Goal: Task Accomplishment & Management: Manage account settings

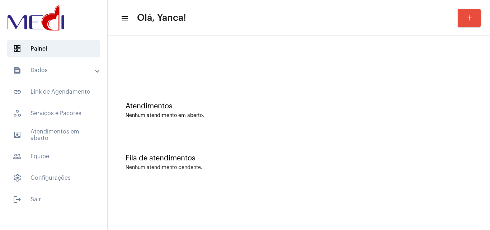
click at [45, 73] on mat-panel-title "text_snippet_outlined Dados" at bounding box center [54, 70] width 83 height 9
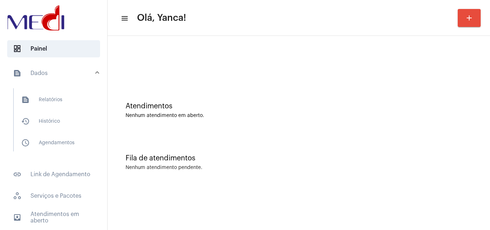
drag, startPoint x: 53, startPoint y: 121, endPoint x: 105, endPoint y: 124, distance: 51.8
click at [54, 121] on span "history_outlined Histórico" at bounding box center [53, 121] width 76 height 17
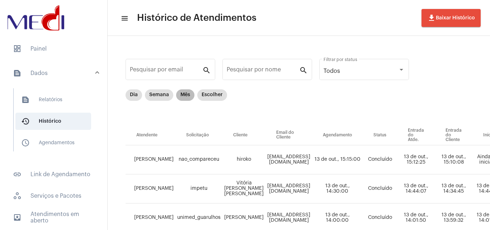
click at [184, 95] on mat-chip "Mês" at bounding box center [185, 94] width 18 height 11
click at [159, 94] on mat-chip "Semana" at bounding box center [159, 94] width 28 height 11
click at [205, 96] on mat-chip "Escolher" at bounding box center [212, 94] width 30 height 11
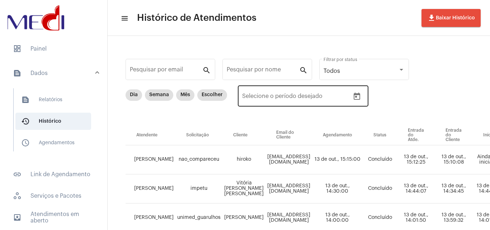
click at [357, 98] on icon "Open calendar" at bounding box center [357, 96] width 9 height 9
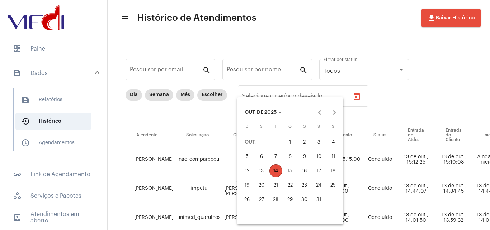
click at [264, 172] on div "13" at bounding box center [261, 170] width 13 height 13
type input "13/10/2025"
click at [264, 172] on div "13" at bounding box center [261, 170] width 13 height 13
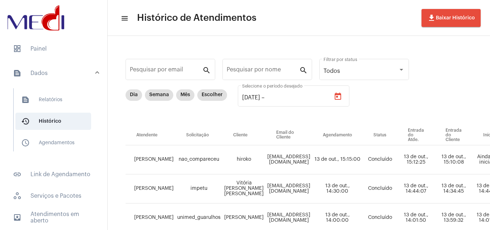
type input "13/10/2025"
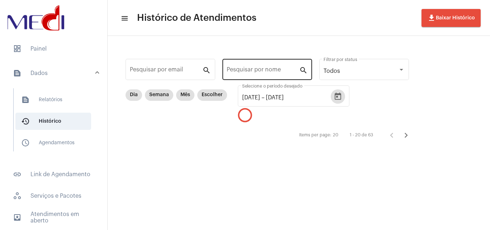
click at [275, 65] on div "Pesquisar por nome" at bounding box center [263, 68] width 72 height 23
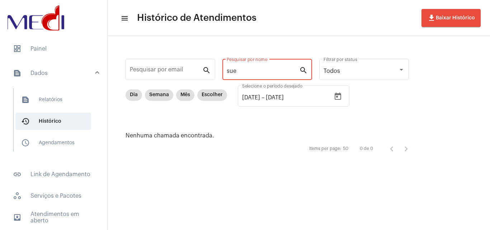
type input "sue"
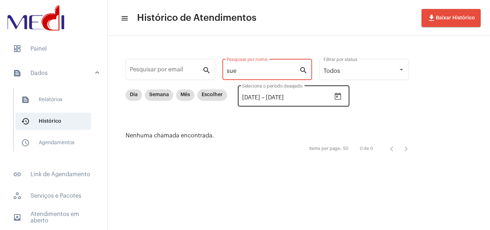
click at [342, 98] on icon "Open calendar" at bounding box center [338, 96] width 9 height 9
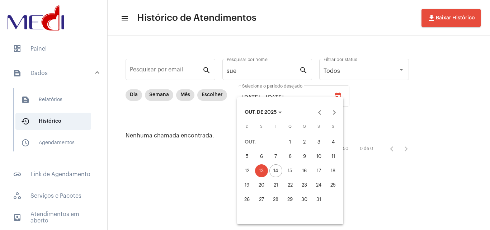
drag, startPoint x: 295, startPoint y: 145, endPoint x: 275, endPoint y: 168, distance: 30.3
click at [295, 145] on div "1" at bounding box center [290, 142] width 13 height 13
type input "01/10/2025"
click at [274, 173] on div "14" at bounding box center [275, 170] width 13 height 13
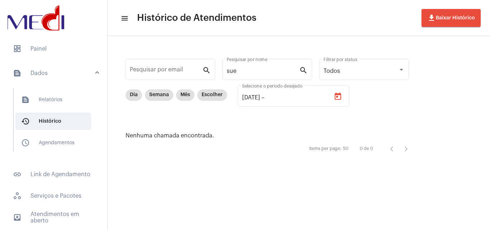
type input "14/10/2025"
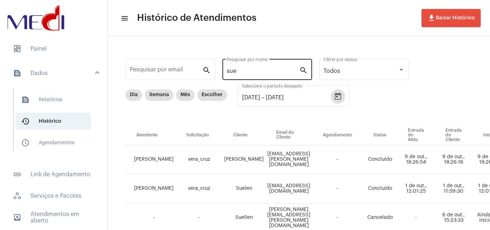
click at [256, 66] on div "sue Pesquisar por nome" at bounding box center [263, 68] width 72 height 23
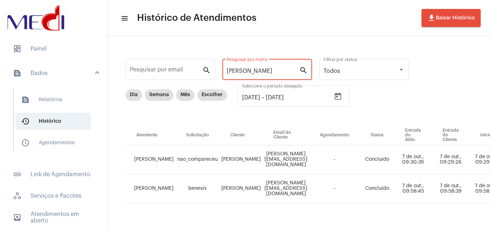
type input "suely"
click at [64, 46] on span "dashboard Painel" at bounding box center [53, 48] width 93 height 17
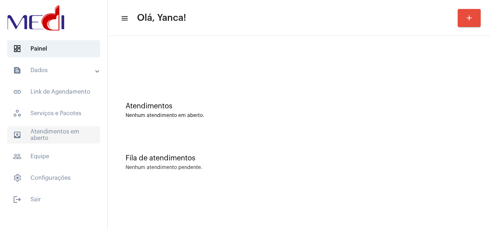
click at [51, 142] on span "outbox_outline Atendimentos em aberto" at bounding box center [53, 134] width 93 height 17
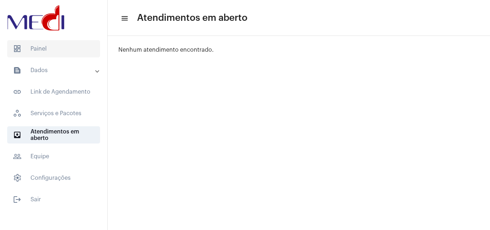
click at [57, 48] on span "dashboard Painel" at bounding box center [53, 48] width 93 height 17
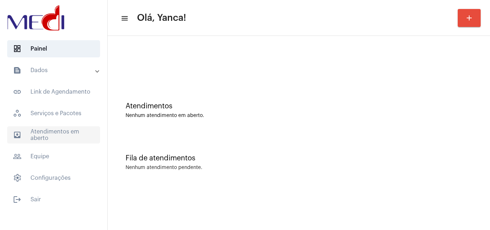
drag, startPoint x: 49, startPoint y: 139, endPoint x: 85, endPoint y: 143, distance: 35.4
click at [50, 140] on span "outbox_outline Atendimentos em aberto" at bounding box center [53, 134] width 93 height 17
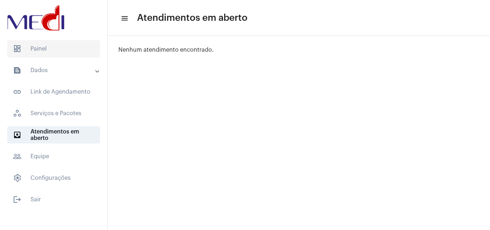
click at [58, 44] on span "dashboard Painel" at bounding box center [53, 48] width 93 height 17
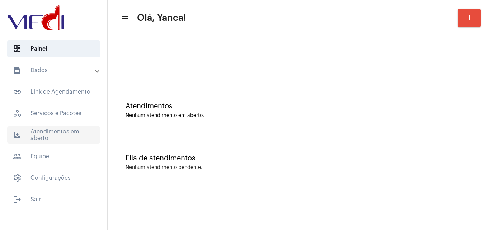
click at [77, 130] on span "outbox_outline Atendimentos em aberto" at bounding box center [53, 134] width 93 height 17
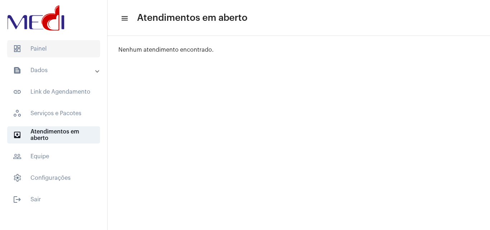
click at [67, 55] on span "dashboard Painel" at bounding box center [53, 48] width 93 height 17
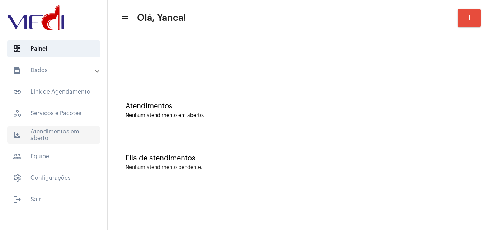
drag, startPoint x: 79, startPoint y: 127, endPoint x: 85, endPoint y: 133, distance: 8.9
click at [80, 128] on span "outbox_outline Atendimentos em aberto" at bounding box center [53, 134] width 93 height 17
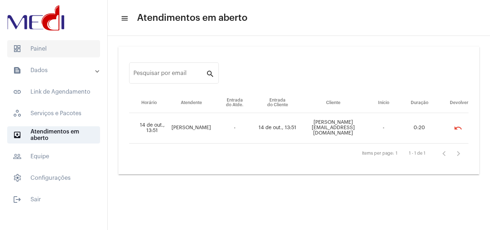
drag, startPoint x: 57, startPoint y: 51, endPoint x: 58, endPoint y: 56, distance: 5.0
click at [57, 51] on span "dashboard Painel" at bounding box center [53, 48] width 93 height 17
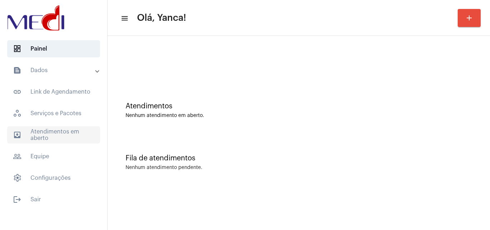
click at [81, 133] on span "outbox_outline Atendimentos em aberto" at bounding box center [53, 134] width 93 height 17
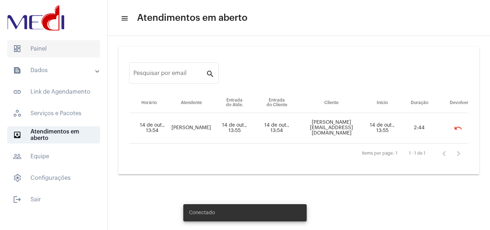
click at [48, 44] on span "dashboard Painel" at bounding box center [53, 48] width 93 height 17
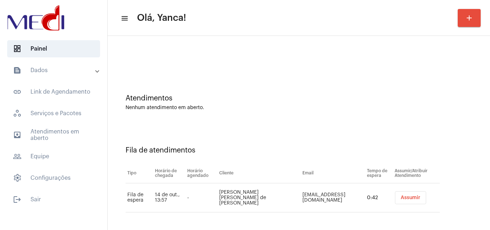
scroll to position [10, 0]
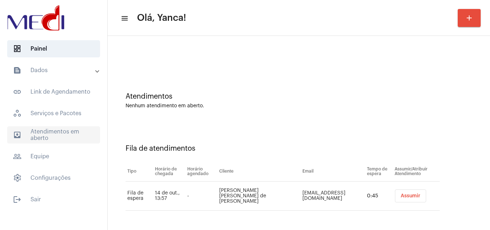
click at [60, 128] on span "outbox_outline Atendimentos em aberto" at bounding box center [53, 134] width 93 height 17
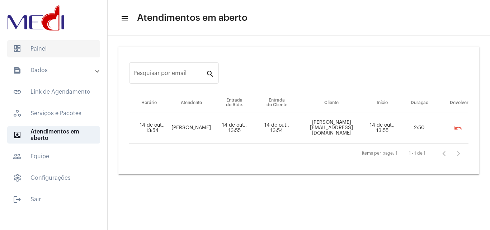
click at [72, 47] on span "dashboard Painel" at bounding box center [53, 48] width 93 height 17
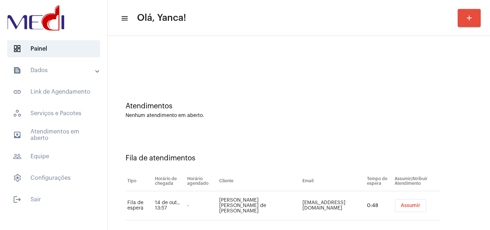
drag, startPoint x: 223, startPoint y: 198, endPoint x: 269, endPoint y: 212, distance: 48.2
click at [269, 212] on tr "Fila de espera 14 de out., 13:57 - [PERSON_NAME] [PERSON_NAME] de [PERSON_NAME]…" at bounding box center [283, 205] width 314 height 29
copy tr "[PERSON_NAME] [PERSON_NAME] de [PERSON_NAME]"
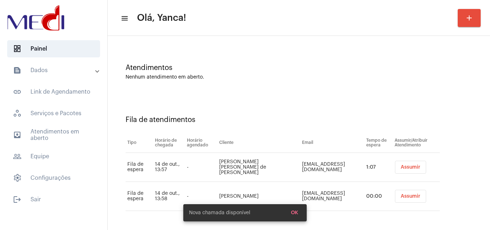
scroll to position [39, 0]
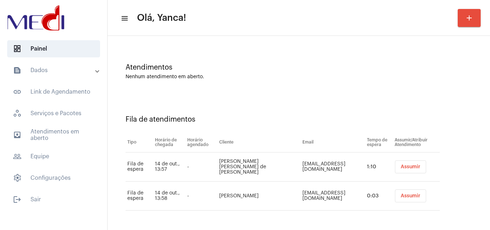
drag, startPoint x: 218, startPoint y: 194, endPoint x: 265, endPoint y: 189, distance: 47.3
click at [265, 189] on td "[PERSON_NAME]" at bounding box center [258, 195] width 83 height 29
click at [42, 135] on span "outbox_outline Atendimentos em aberto" at bounding box center [53, 134] width 93 height 17
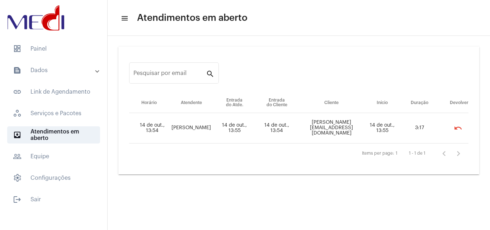
drag, startPoint x: 67, startPoint y: 49, endPoint x: 103, endPoint y: 63, distance: 38.4
click at [72, 55] on span "dashboard Painel" at bounding box center [53, 48] width 93 height 17
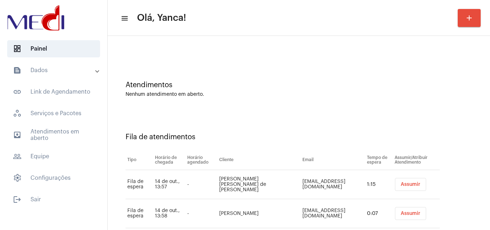
scroll to position [39, 0]
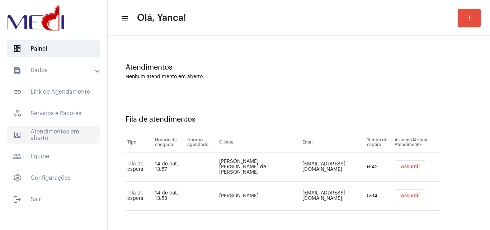
click at [61, 138] on span "outbox_outline Atendimentos em aberto" at bounding box center [53, 134] width 93 height 17
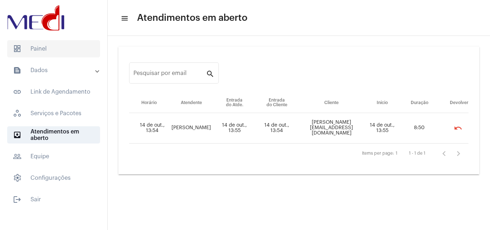
click at [23, 52] on span "dashboard Painel" at bounding box center [53, 48] width 93 height 17
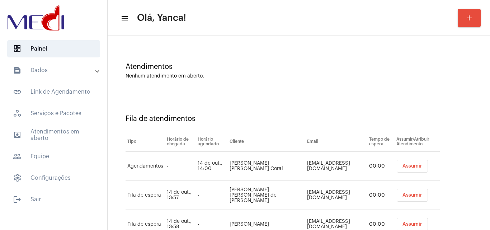
scroll to position [68, 0]
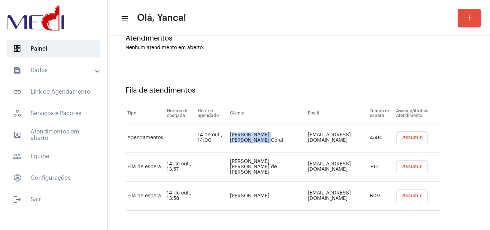
drag, startPoint x: 228, startPoint y: 128, endPoint x: 263, endPoint y: 141, distance: 37.6
click at [263, 141] on td "[PERSON_NAME] [PERSON_NAME] Coral" at bounding box center [267, 137] width 78 height 29
copy td "[PERSON_NAME] [PERSON_NAME] Coral"
click at [264, 144] on td "[PERSON_NAME] [PERSON_NAME] Coral" at bounding box center [267, 137] width 78 height 29
drag, startPoint x: 265, startPoint y: 142, endPoint x: 288, endPoint y: 134, distance: 24.2
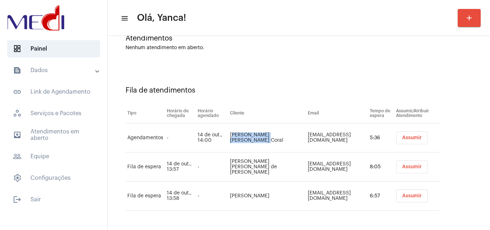
click at [229, 130] on td "[PERSON_NAME] [PERSON_NAME] Coral" at bounding box center [267, 137] width 78 height 29
copy td "[PERSON_NAME] [PERSON_NAME] Coral"
click at [410, 134] on button "Assumir" at bounding box center [411, 137] width 31 height 13
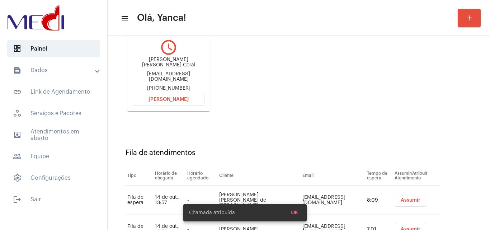
scroll to position [59, 0]
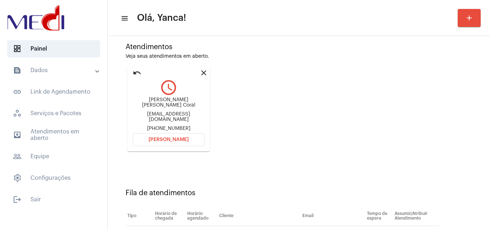
drag, startPoint x: 178, startPoint y: 137, endPoint x: 213, endPoint y: 154, distance: 38.8
click at [178, 137] on span "[PERSON_NAME]" at bounding box center [168, 139] width 40 height 5
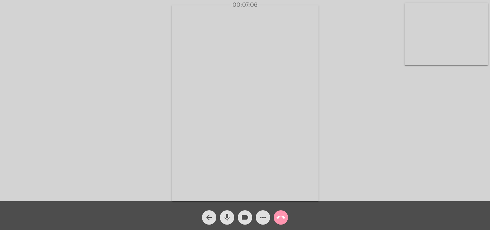
click at [284, 216] on mat-icon "call_end" at bounding box center [281, 217] width 9 height 9
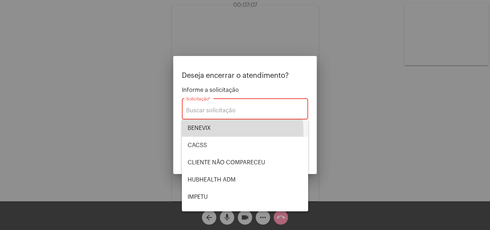
drag, startPoint x: 206, startPoint y: 131, endPoint x: 288, endPoint y: 152, distance: 84.0
click at [206, 131] on span "BENEVIX" at bounding box center [245, 127] width 115 height 17
type input "BENEVIX"
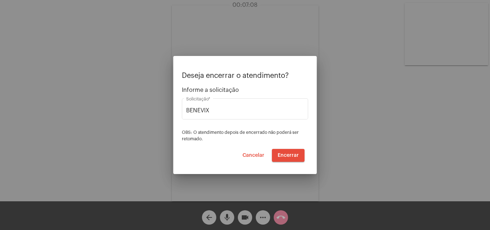
click at [296, 162] on mat-dialog-container "Deseja encerrar o atendimento? Informe a solicitação BENEVIX Solicitação * OBS:…" at bounding box center [244, 115] width 143 height 118
click at [298, 158] on button "Encerrar" at bounding box center [288, 155] width 33 height 13
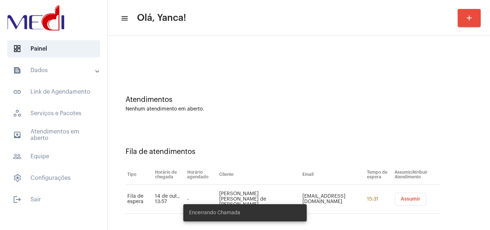
scroll to position [10, 0]
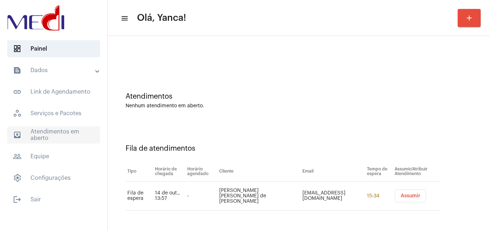
click at [75, 133] on span "outbox_outline Atendimentos em aberto" at bounding box center [53, 134] width 93 height 17
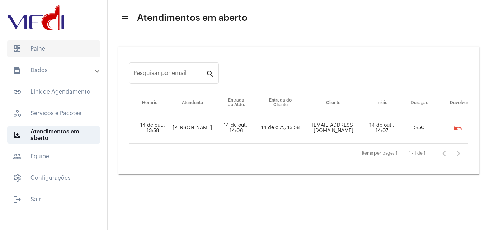
click at [44, 47] on span "dashboard Painel" at bounding box center [53, 48] width 93 height 17
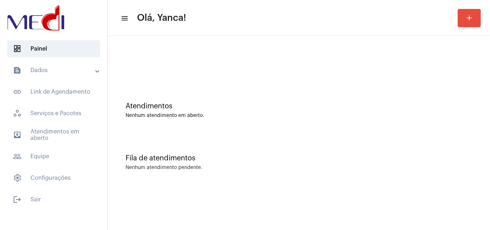
click at [59, 125] on mat-accordion "text_snippet_outlined Dados text_snippet_outlined Relatórios history_outlined H…" at bounding box center [53, 124] width 107 height 125
drag, startPoint x: 64, startPoint y: 138, endPoint x: 79, endPoint y: 142, distance: 15.2
click at [64, 138] on span "outbox_outline Atendimentos em aberto" at bounding box center [53, 134] width 93 height 17
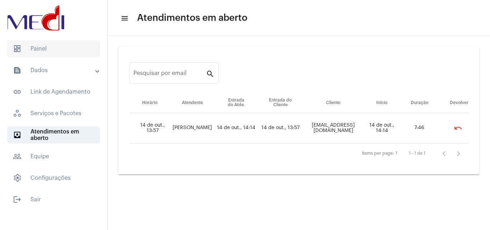
click at [54, 44] on span "dashboard Painel" at bounding box center [53, 48] width 93 height 17
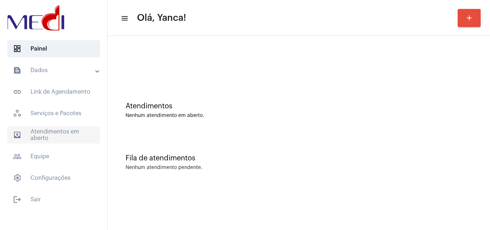
click at [78, 141] on span "outbox_outline Atendimentos em aberto" at bounding box center [53, 134] width 93 height 17
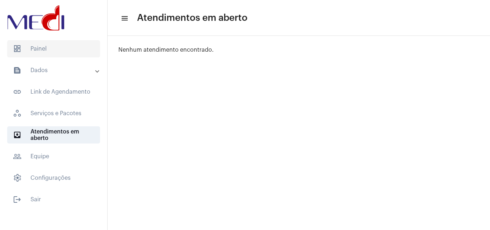
click at [55, 51] on span "dashboard Painel" at bounding box center [53, 48] width 93 height 17
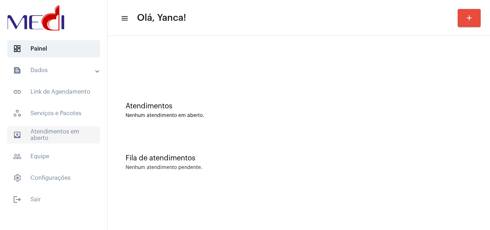
click at [80, 131] on span "outbox_outline Atendimentos em aberto" at bounding box center [53, 134] width 93 height 17
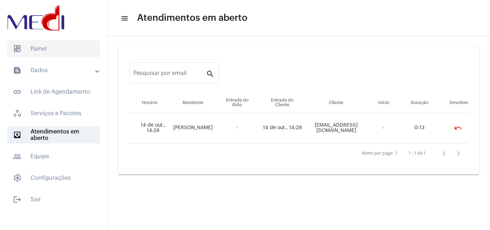
click at [66, 55] on span "dashboard Painel" at bounding box center [53, 48] width 93 height 17
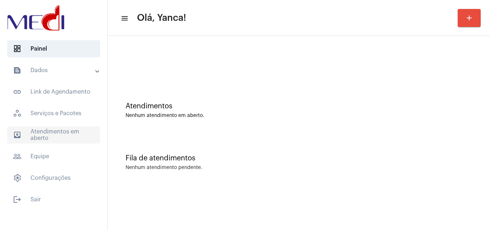
click at [78, 136] on span "outbox_outline Atendimentos em aberto" at bounding box center [53, 134] width 93 height 17
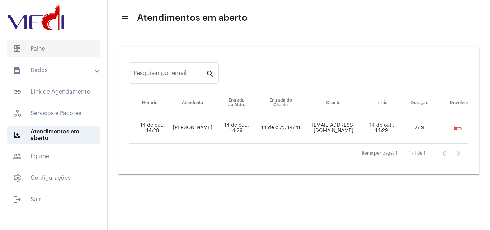
click at [50, 54] on span "dashboard Painel" at bounding box center [53, 48] width 93 height 17
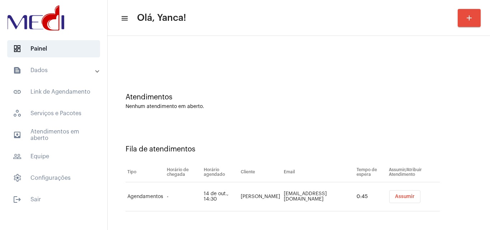
scroll to position [10, 0]
click at [55, 142] on span "outbox_outline Atendimentos em aberto" at bounding box center [53, 134] width 93 height 17
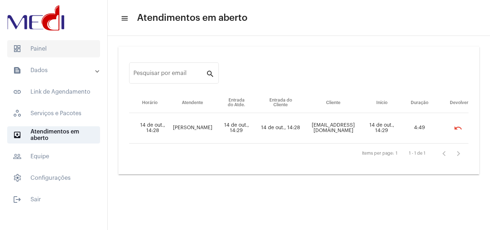
click at [83, 54] on span "dashboard Painel" at bounding box center [53, 48] width 93 height 17
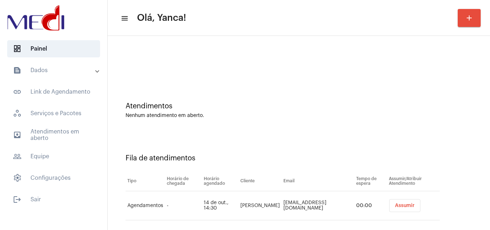
scroll to position [10, 0]
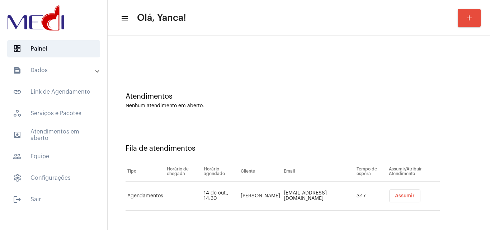
drag, startPoint x: 255, startPoint y: 202, endPoint x: 236, endPoint y: 192, distance: 21.2
click at [236, 192] on tr "Agendamentos - 14 de out., 14:30 [PERSON_NAME] [PERSON_NAME][EMAIL_ADDRESS][DOM…" at bounding box center [283, 195] width 314 height 29
copy tr "14:30 [PERSON_NAME]"
click at [258, 198] on td "[PERSON_NAME]" at bounding box center [260, 195] width 43 height 29
click at [263, 204] on td "[PERSON_NAME]" at bounding box center [260, 195] width 43 height 29
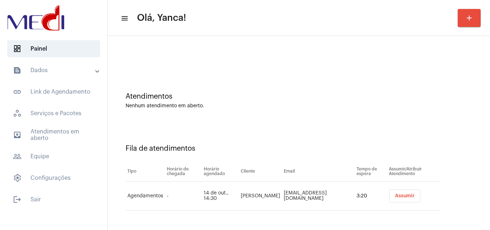
click at [218, 194] on td "14 de out., 14:30" at bounding box center [220, 195] width 37 height 29
drag, startPoint x: 268, startPoint y: 198, endPoint x: 240, endPoint y: 192, distance: 29.1
click at [240, 192] on td "[PERSON_NAME]" at bounding box center [260, 195] width 43 height 29
copy td "[PERSON_NAME]"
click at [58, 143] on span "outbox_outline Atendimentos em aberto" at bounding box center [53, 134] width 93 height 17
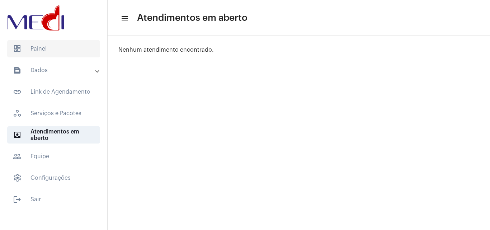
click at [57, 47] on span "dashboard Painel" at bounding box center [53, 48] width 93 height 17
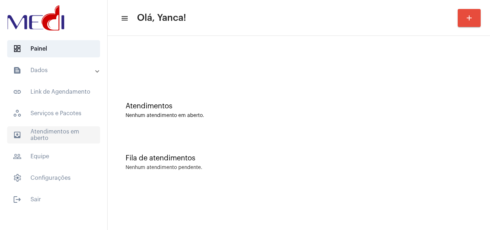
click at [67, 142] on span "outbox_outline Atendimentos em aberto" at bounding box center [53, 134] width 93 height 17
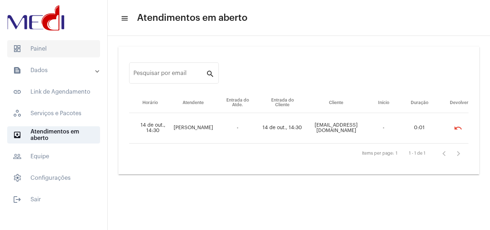
click at [60, 50] on span "dashboard Painel" at bounding box center [53, 48] width 93 height 17
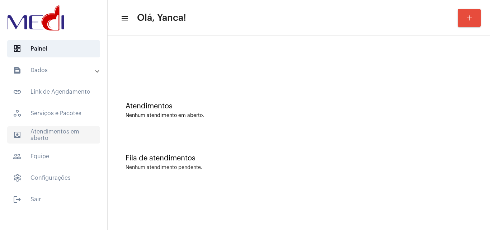
click at [66, 140] on span "outbox_outline Atendimentos em aberto" at bounding box center [53, 134] width 93 height 17
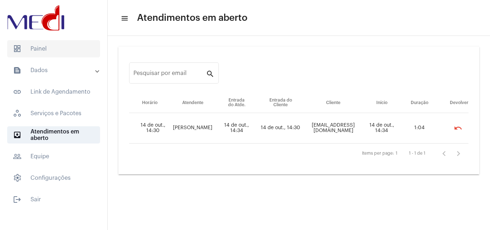
click at [74, 47] on span "dashboard Painel" at bounding box center [53, 48] width 93 height 17
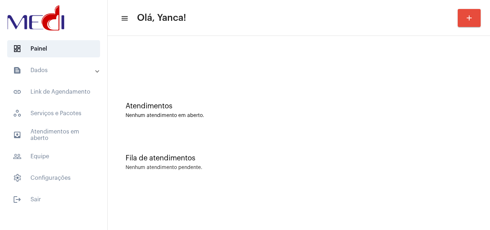
click at [63, 66] on mat-panel-title "text_snippet_outlined Dados" at bounding box center [54, 70] width 83 height 9
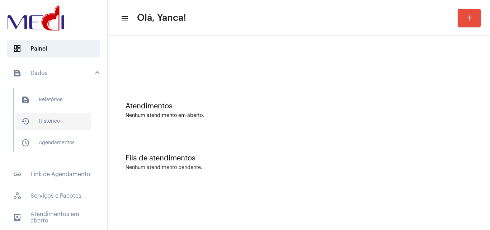
click at [63, 117] on span "history_outlined Histórico" at bounding box center [53, 121] width 76 height 17
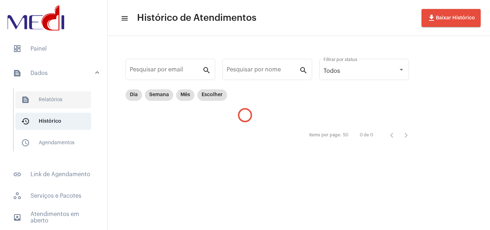
click at [65, 103] on span "text_snippet_outlined Relatórios" at bounding box center [53, 99] width 76 height 17
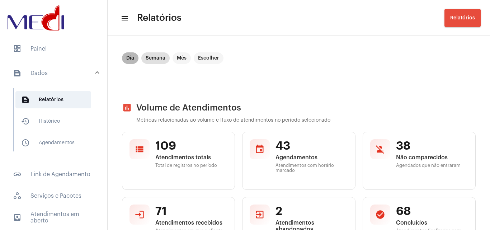
click at [129, 57] on mat-chip "Dia" at bounding box center [130, 57] width 16 height 11
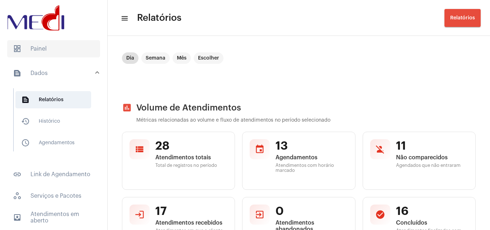
click at [47, 55] on span "dashboard Painel" at bounding box center [53, 48] width 93 height 17
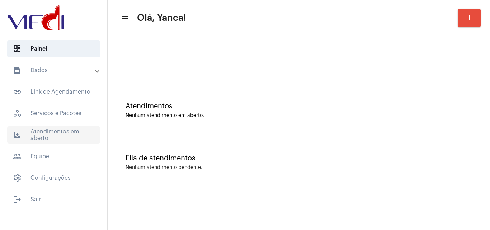
click at [61, 135] on span "outbox_outline Atendimentos em aberto" at bounding box center [53, 134] width 93 height 17
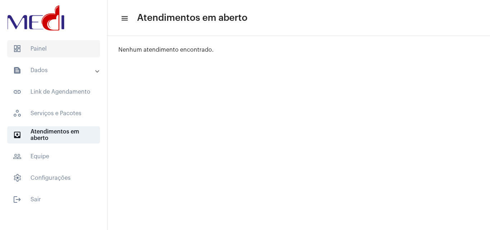
click at [52, 49] on span "dashboard Painel" at bounding box center [53, 48] width 93 height 17
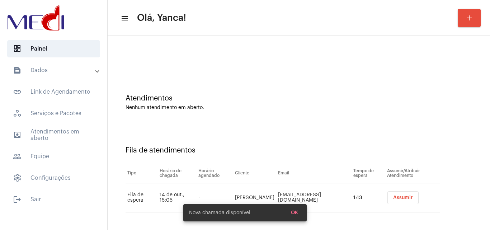
scroll to position [10, 0]
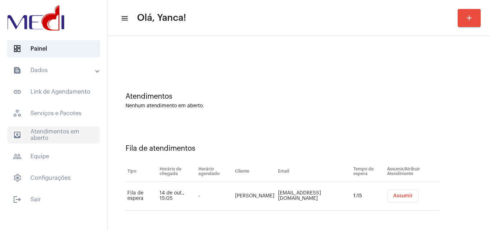
click at [76, 135] on span "outbox_outline Atendimentos em aberto" at bounding box center [53, 134] width 93 height 17
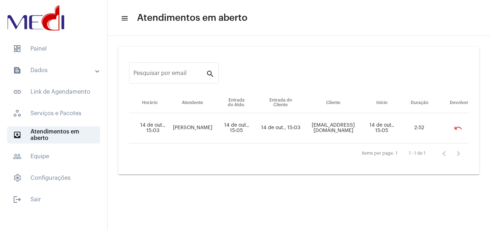
drag, startPoint x: 316, startPoint y: 127, endPoint x: 360, endPoint y: 134, distance: 44.0
click at [360, 134] on td "[EMAIL_ADDRESS][DOMAIN_NAME]" at bounding box center [333, 128] width 61 height 30
copy td "[EMAIL_ADDRESS][DOMAIN_NAME]"
click at [49, 47] on span "dashboard Painel" at bounding box center [53, 48] width 93 height 17
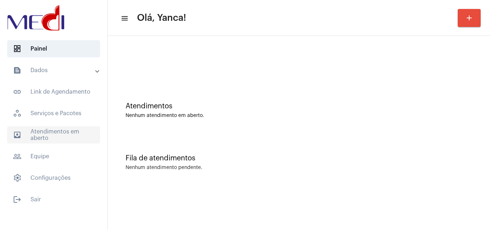
click at [88, 140] on span "outbox_outline Atendimentos em aberto" at bounding box center [53, 134] width 93 height 17
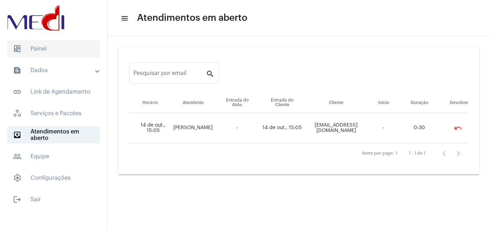
click at [70, 55] on span "dashboard Painel" at bounding box center [53, 48] width 93 height 17
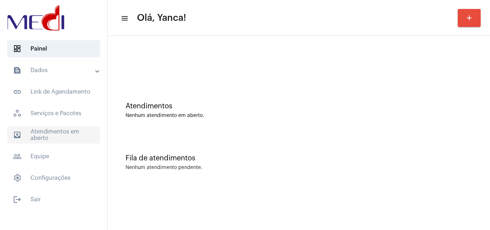
click at [37, 137] on span "outbox_outline Atendimentos em aberto" at bounding box center [53, 134] width 93 height 17
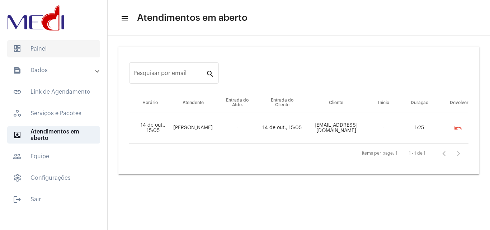
click at [72, 45] on span "dashboard Painel" at bounding box center [53, 48] width 93 height 17
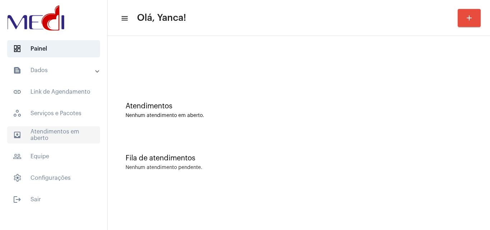
click at [70, 134] on span "outbox_outline Atendimentos em aberto" at bounding box center [53, 134] width 93 height 17
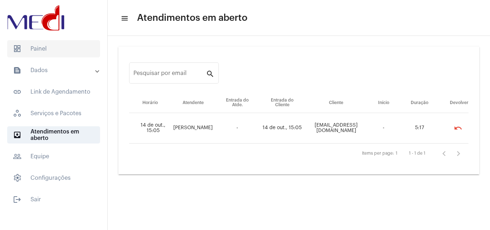
click at [67, 54] on span "dashboard Painel" at bounding box center [53, 48] width 93 height 17
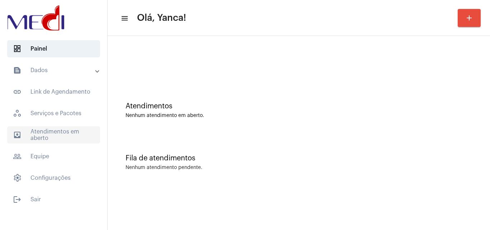
click at [67, 133] on span "outbox_outline Atendimentos em aberto" at bounding box center [53, 134] width 93 height 17
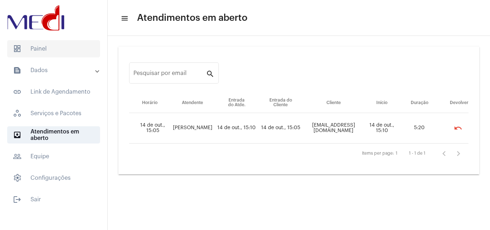
click at [59, 49] on span "dashboard Painel" at bounding box center [53, 48] width 93 height 17
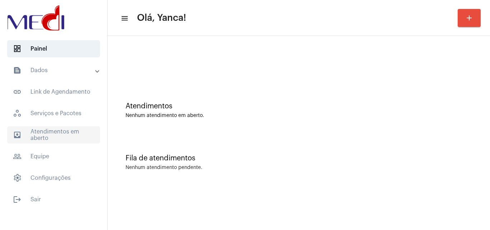
click at [62, 133] on span "outbox_outline Atendimentos em aberto" at bounding box center [53, 134] width 93 height 17
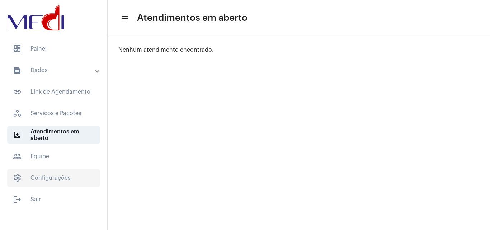
click at [53, 178] on span "settings Configurações" at bounding box center [53, 177] width 93 height 17
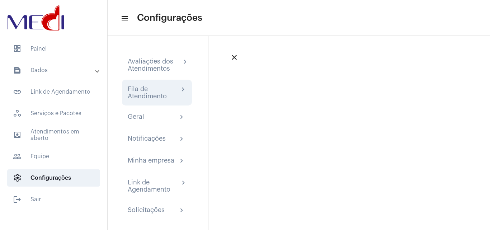
click at [153, 88] on div "Fila de Atendimento" at bounding box center [153, 92] width 51 height 14
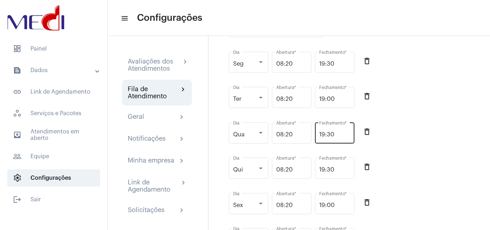
scroll to position [108, 0]
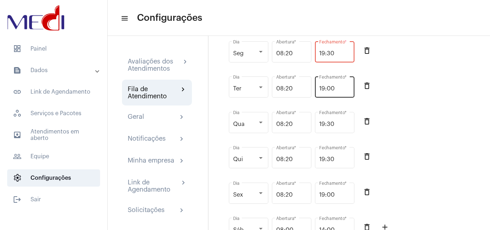
drag, startPoint x: 340, startPoint y: 59, endPoint x: 345, endPoint y: 98, distance: 39.5
click at [303, 55] on div "Seg Dia 08:20 Abertura * 19:30 Fechamento * delete_outline" at bounding box center [351, 56] width 249 height 36
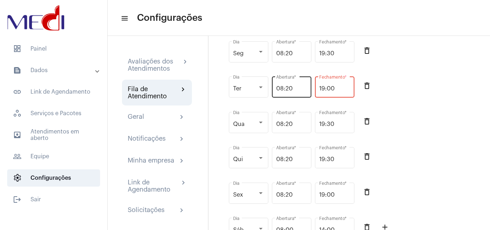
drag, startPoint x: 340, startPoint y: 95, endPoint x: 286, endPoint y: 88, distance: 55.0
click at [285, 88] on div "Ter Dia 08:20 Abertura * 19:00 Fechamento * delete_outline" at bounding box center [351, 91] width 249 height 36
paste input "3"
type input "19:30"
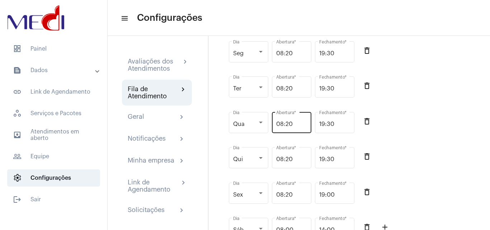
drag, startPoint x: 340, startPoint y: 126, endPoint x: 303, endPoint y: 126, distance: 36.9
click at [303, 126] on div "Qua Dia 08:20 Abertura * 19:30 Fechamento * delete_outline" at bounding box center [351, 127] width 249 height 36
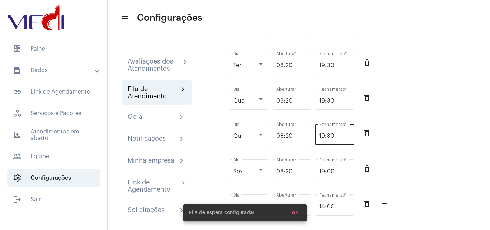
scroll to position [143, 0]
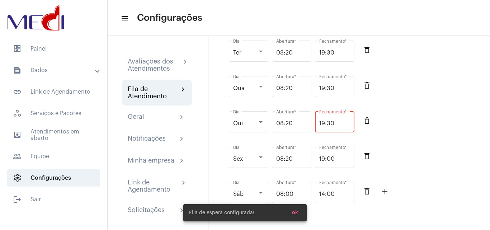
click at [342, 127] on input "19:30" at bounding box center [334, 123] width 31 height 6
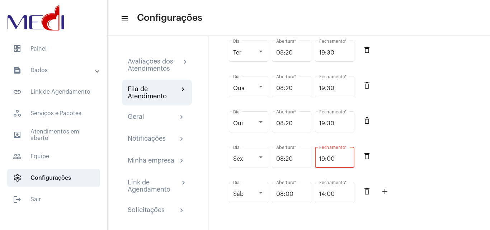
drag, startPoint x: 340, startPoint y: 162, endPoint x: 332, endPoint y: 170, distance: 11.7
click at [310, 164] on div "Sex Dia 08:20 Abertura * 19:00 Fechamento * delete_outline" at bounding box center [351, 161] width 249 height 36
paste input "3"
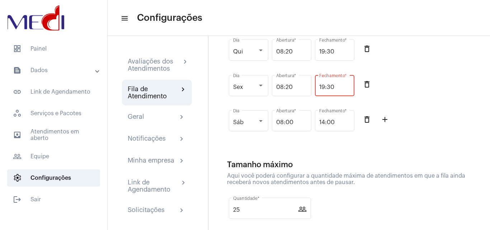
type input "19:30"
click at [435, 84] on div "Sex Dia 08:20 Abertura * 19:30 Fechamento * delete_outline" at bounding box center [351, 90] width 249 height 36
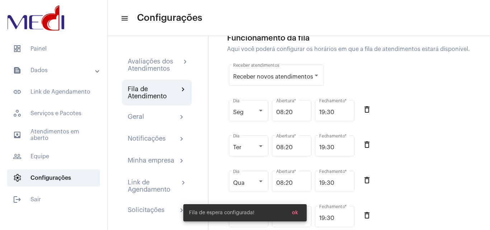
scroll to position [36, 0]
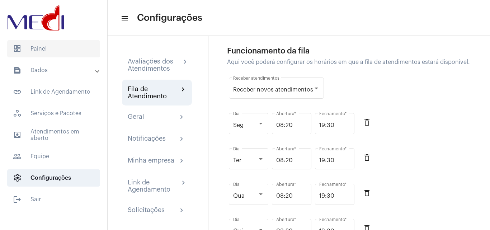
click at [35, 53] on span "dashboard Painel" at bounding box center [53, 48] width 93 height 17
